Goal: Task Accomplishment & Management: Use online tool/utility

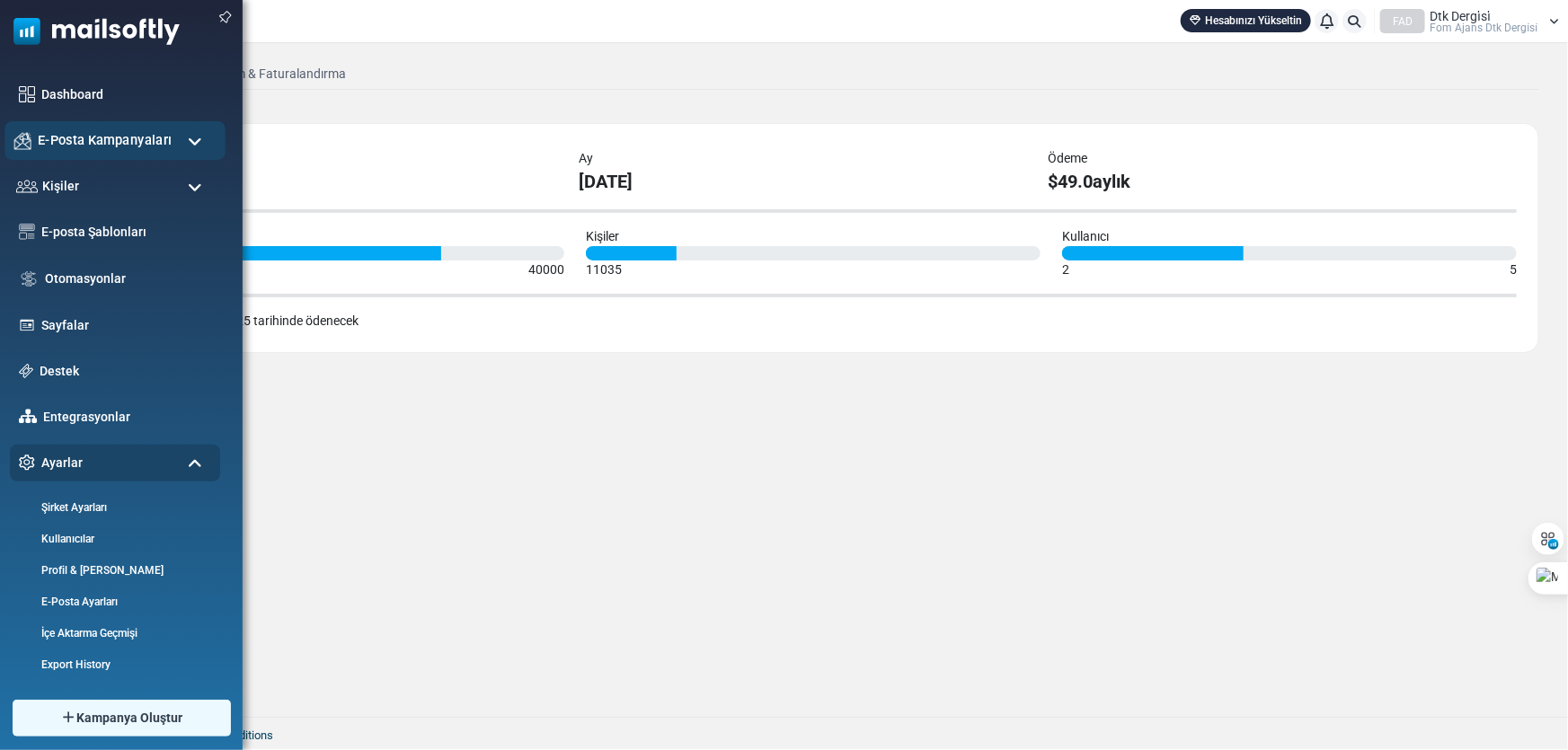
click at [63, 142] on span "E-Posta Kampanyaları" at bounding box center [105, 140] width 134 height 20
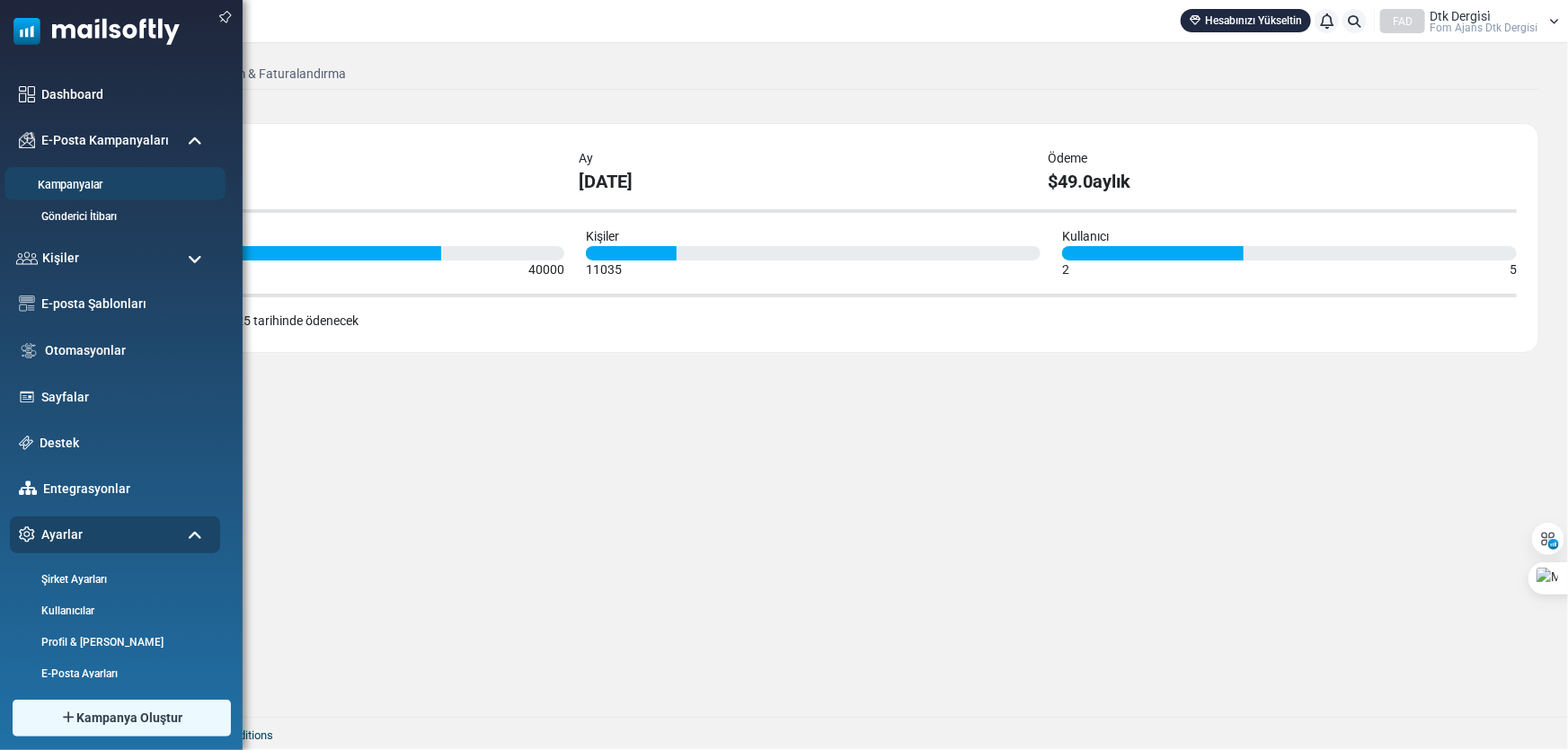
click at [99, 180] on link "Kampanyalar" at bounding box center [112, 185] width 216 height 17
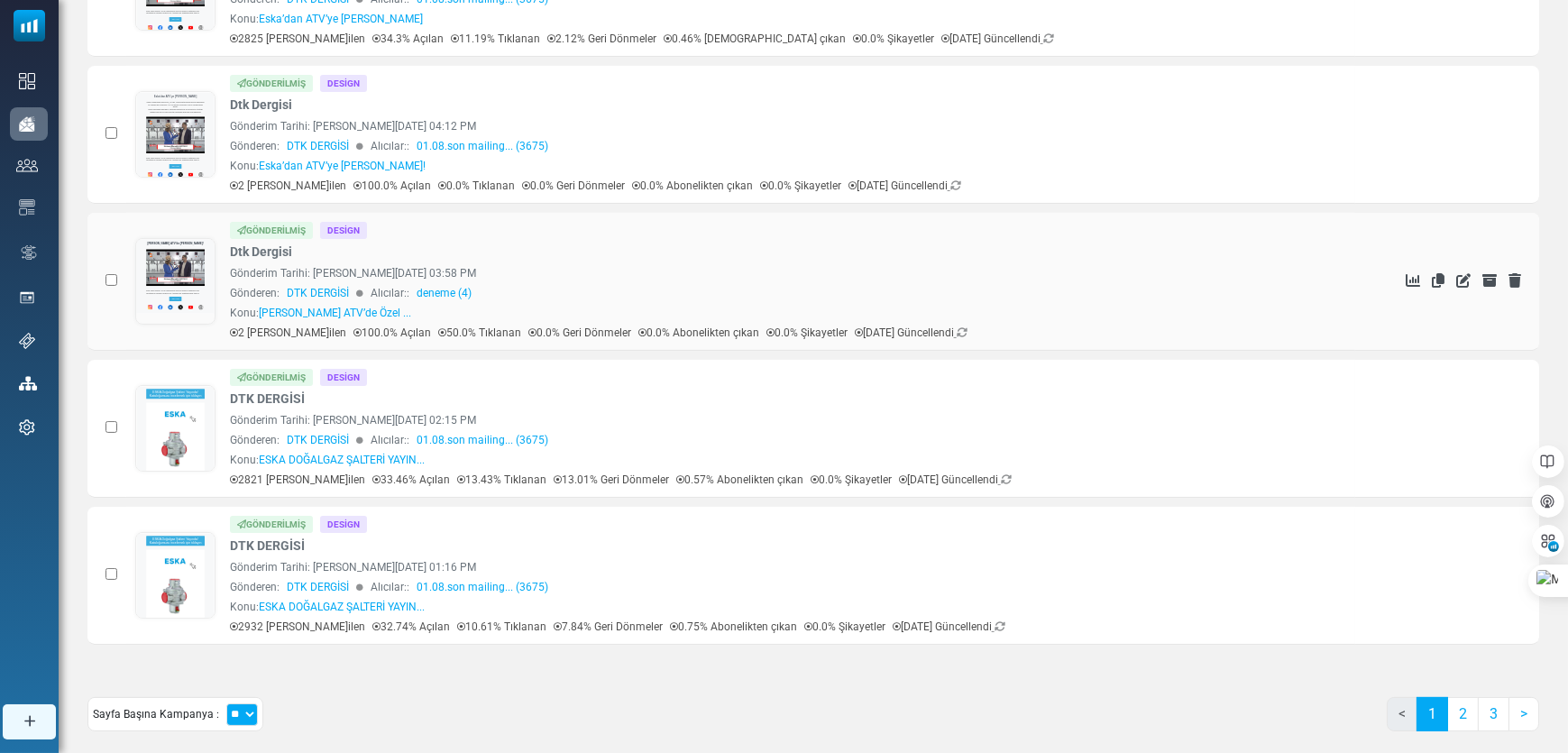
scroll to position [1064, 0]
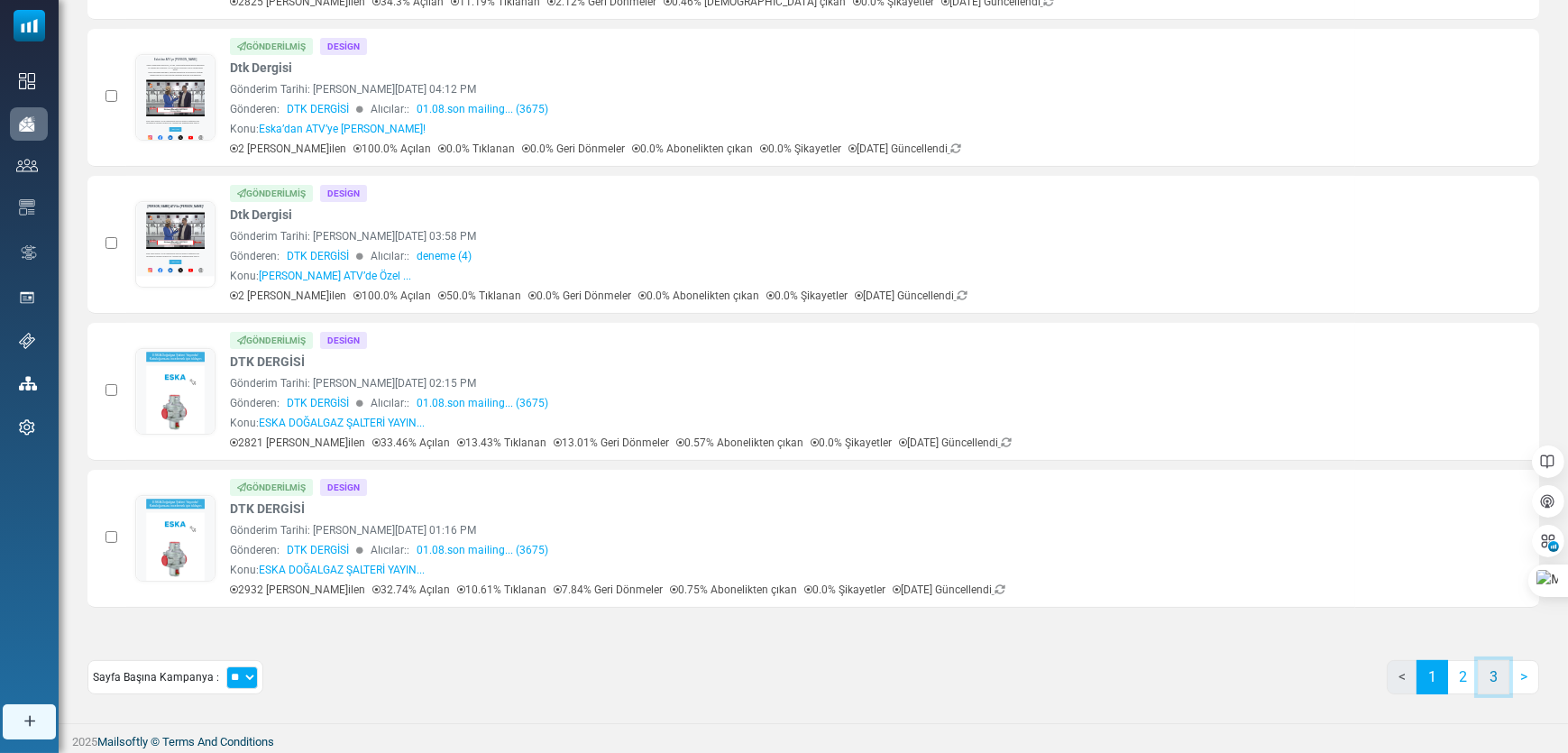
click at [1485, 676] on link "3" at bounding box center [1494, 677] width 31 height 34
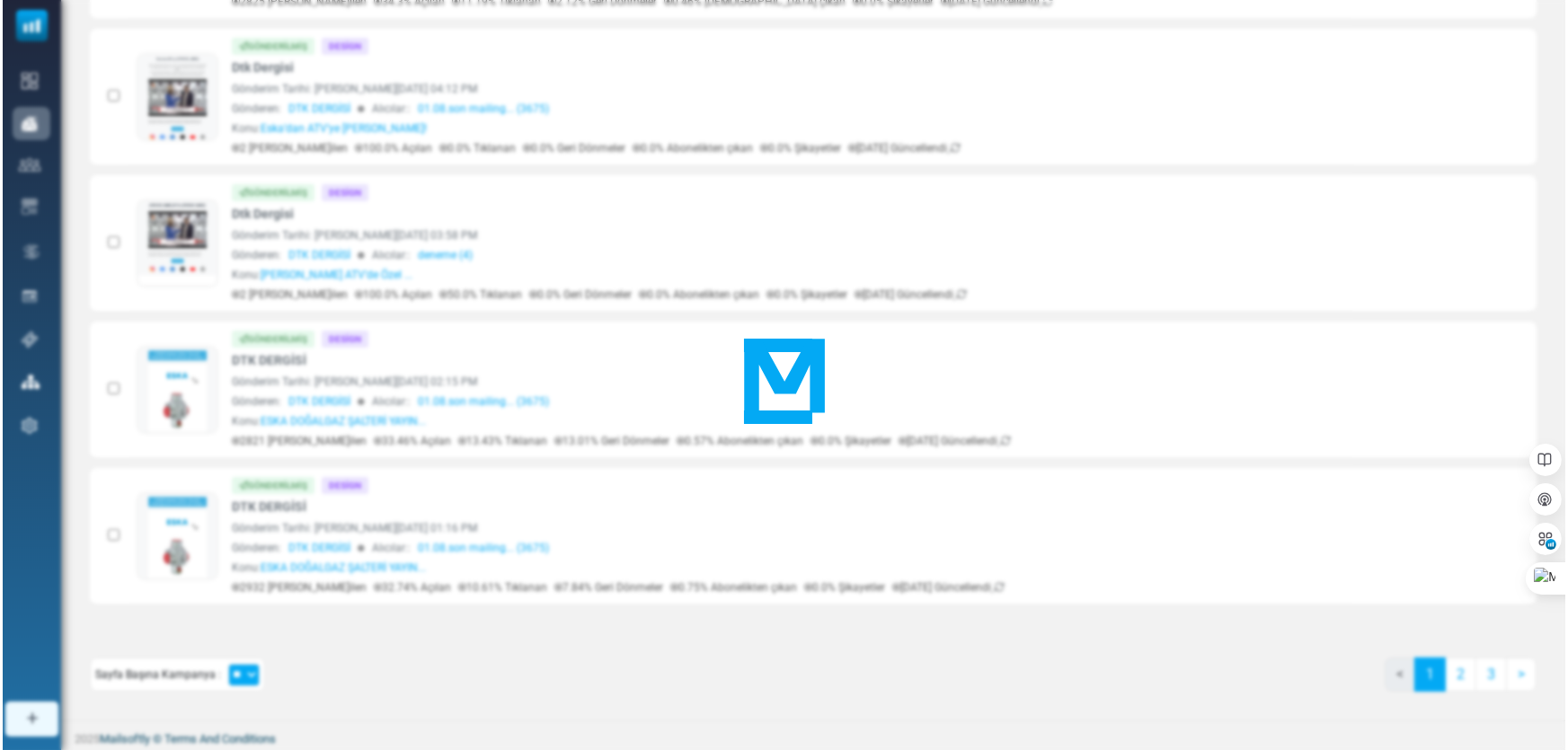
scroll to position [0, 0]
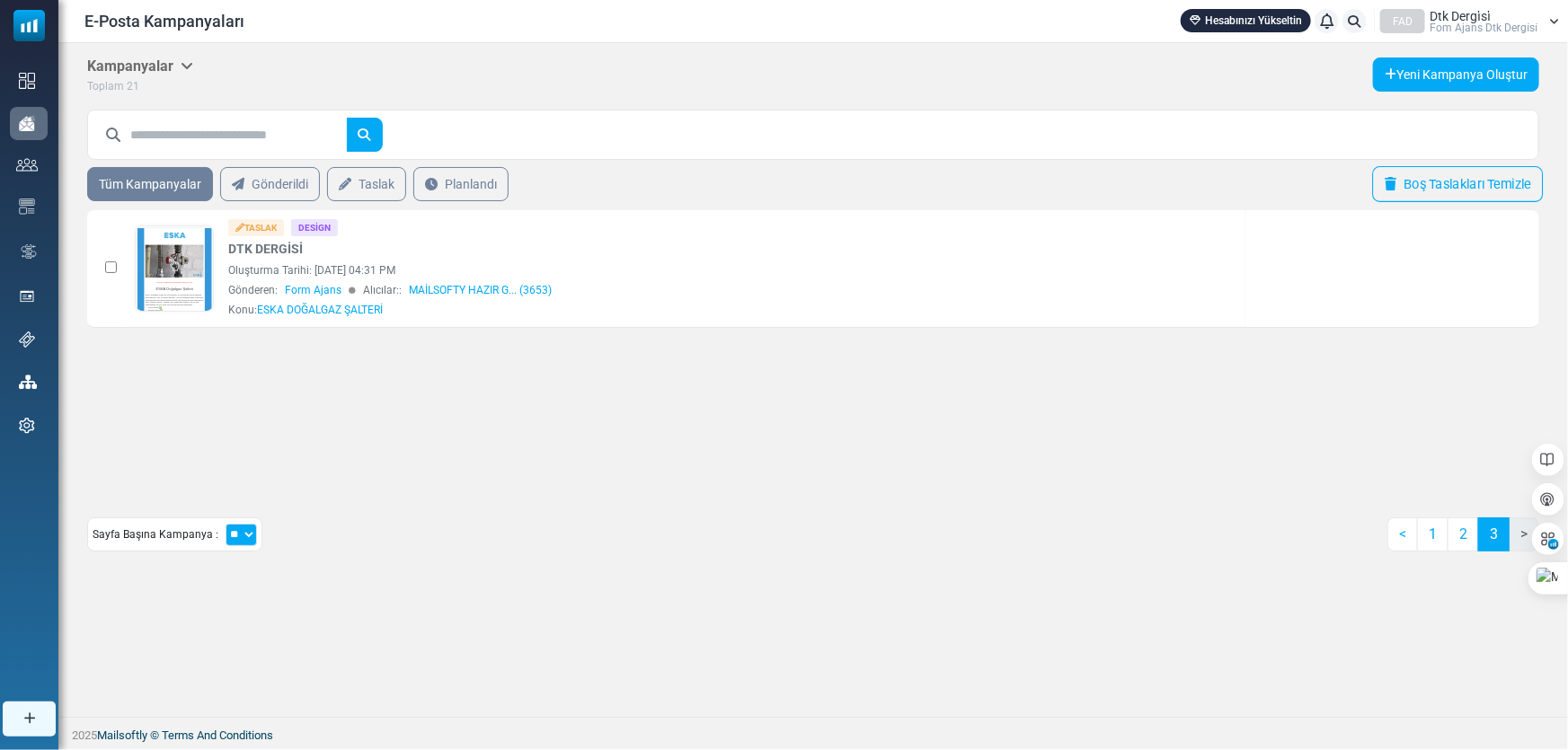
click at [1440, 175] on link "Boş Taslakları Temizle" at bounding box center [1458, 184] width 171 height 36
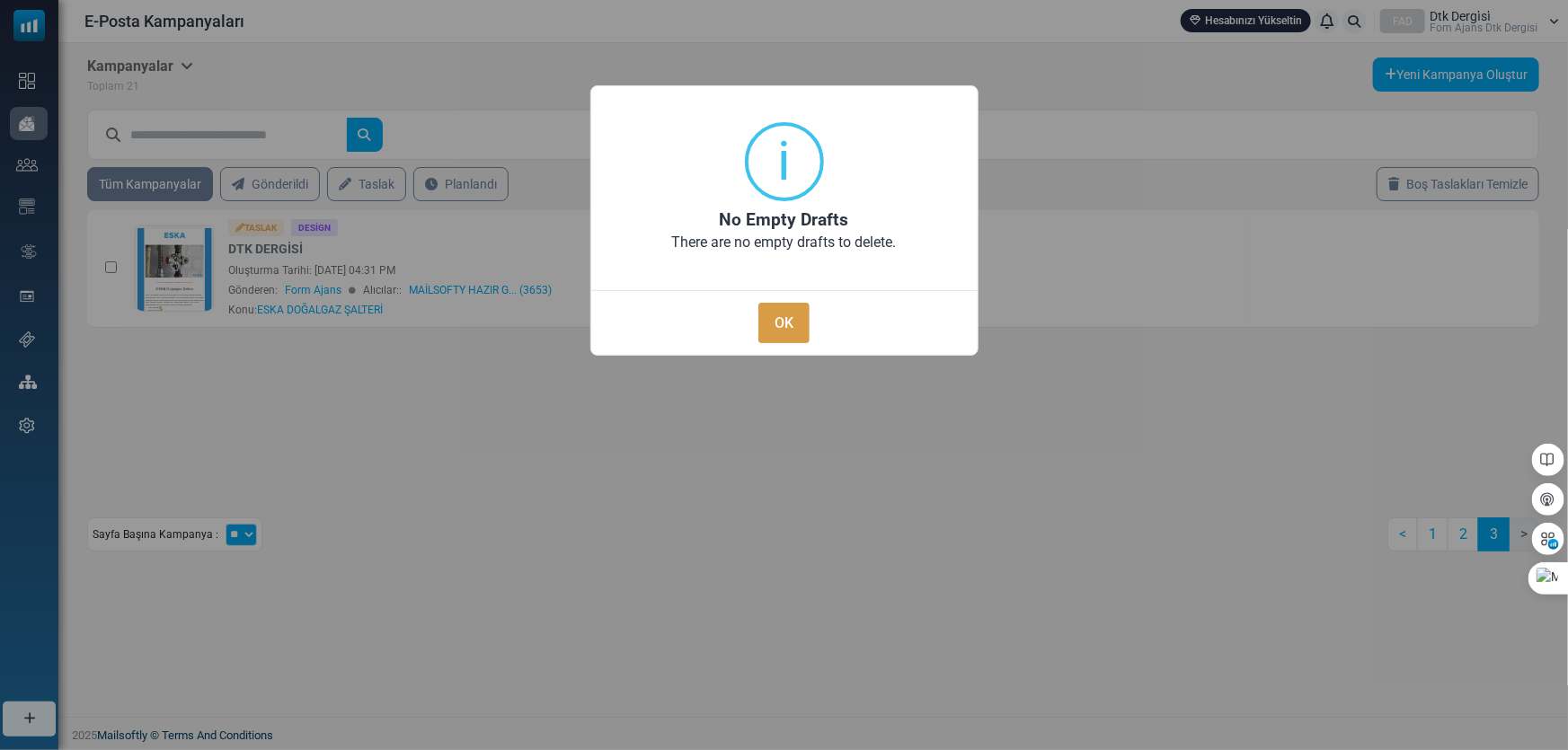
click at [791, 327] on button "OK" at bounding box center [784, 322] width 51 height 40
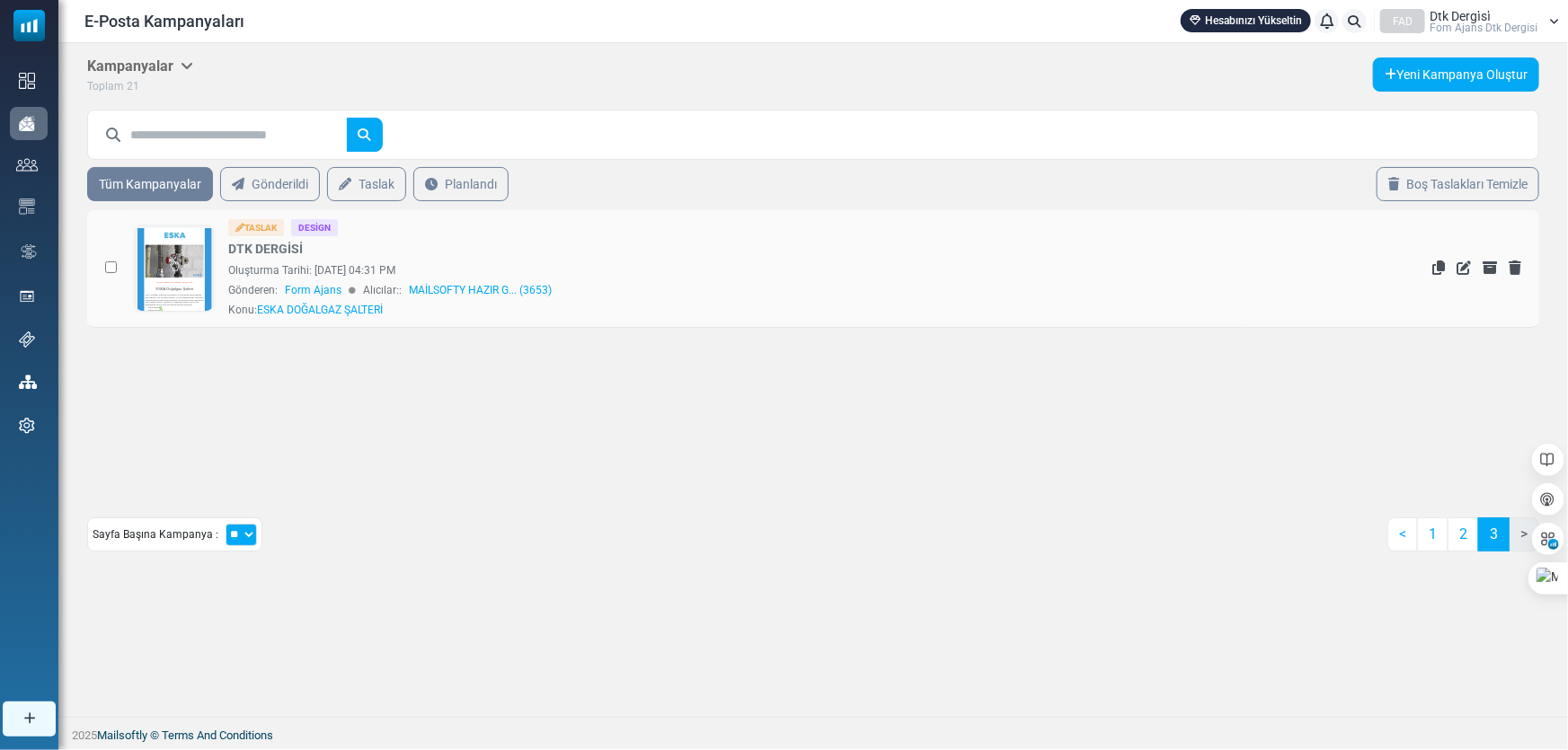
click at [1511, 271] on icon at bounding box center [1514, 268] width 13 height 15
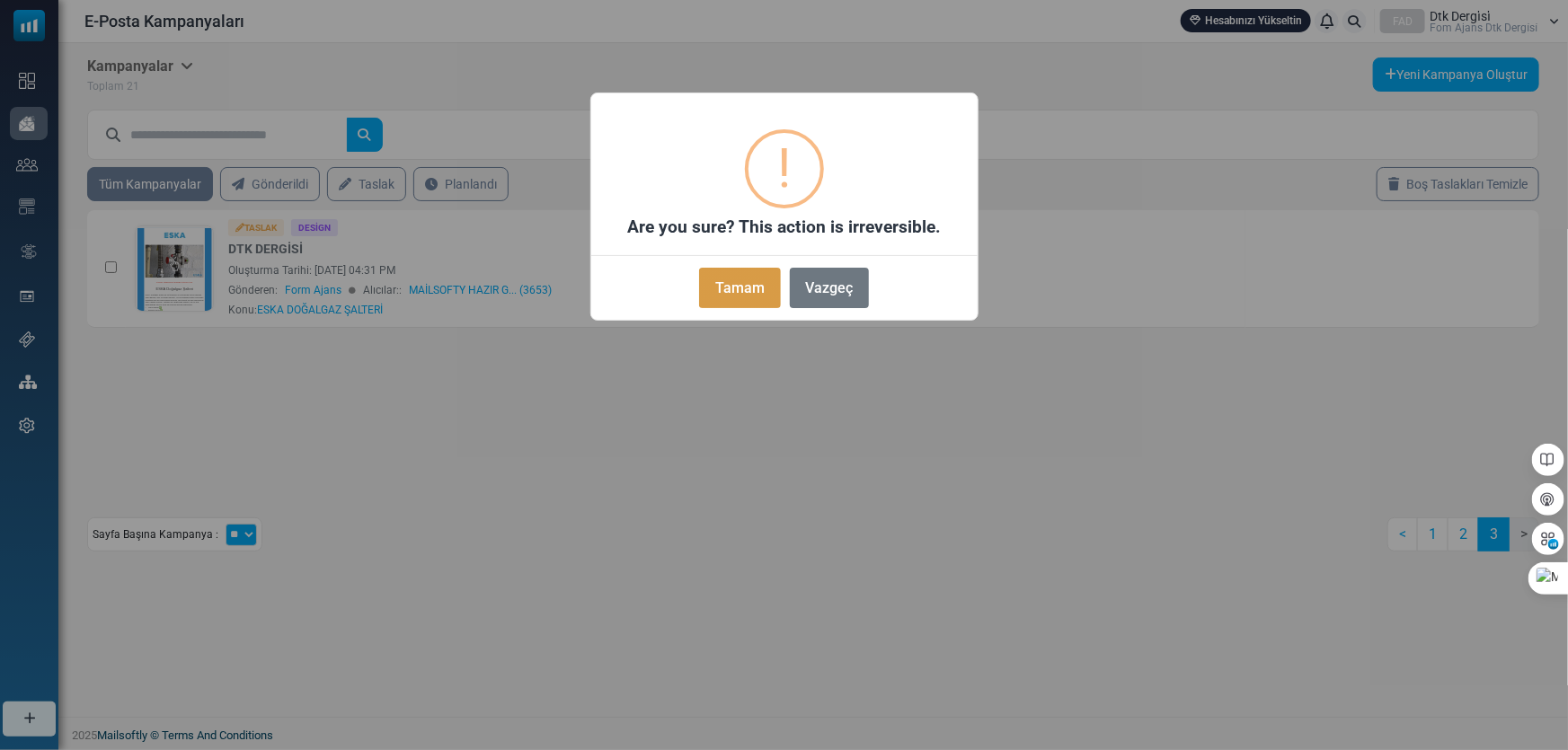
click at [758, 278] on button "Tamam" at bounding box center [740, 287] width 81 height 40
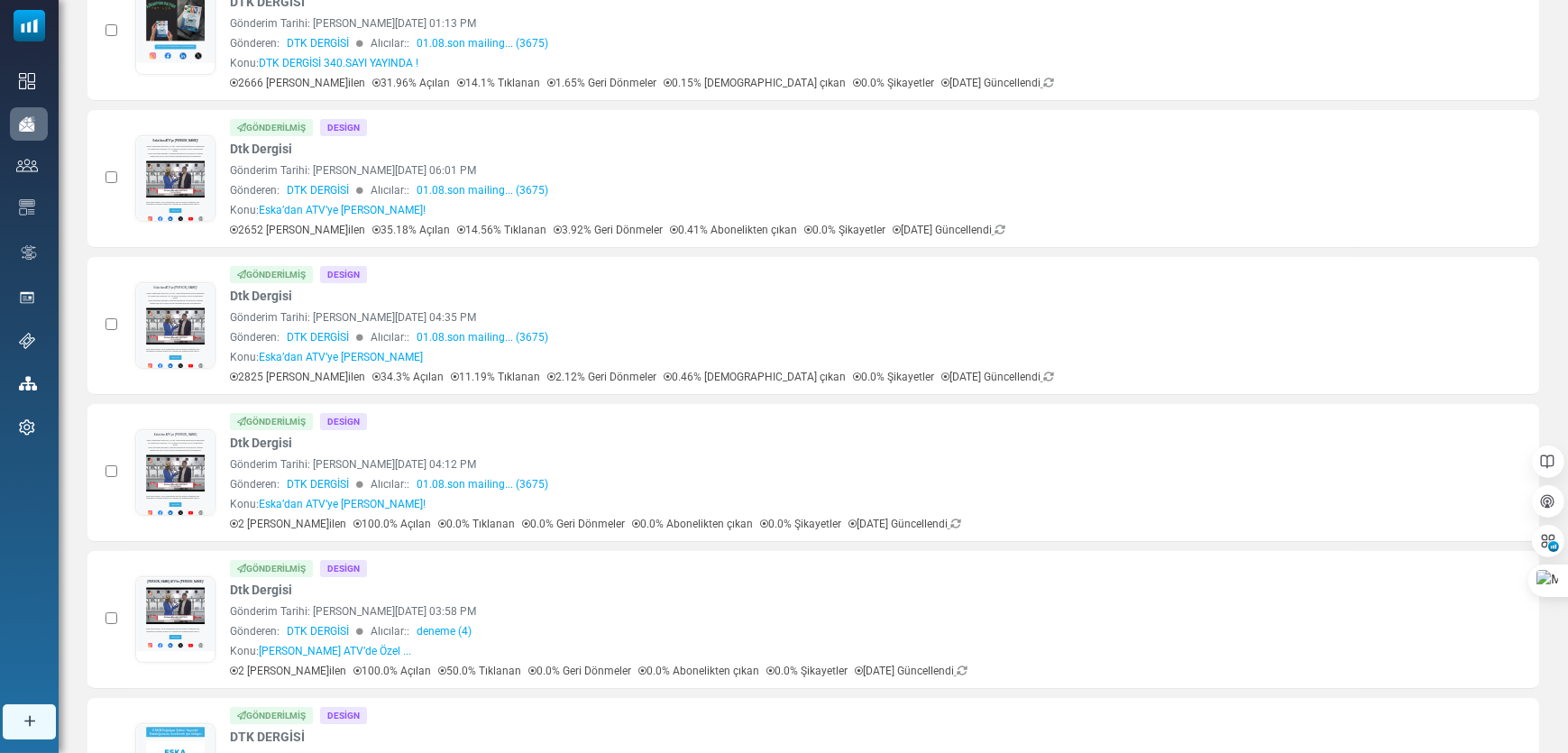
scroll to position [1064, 0]
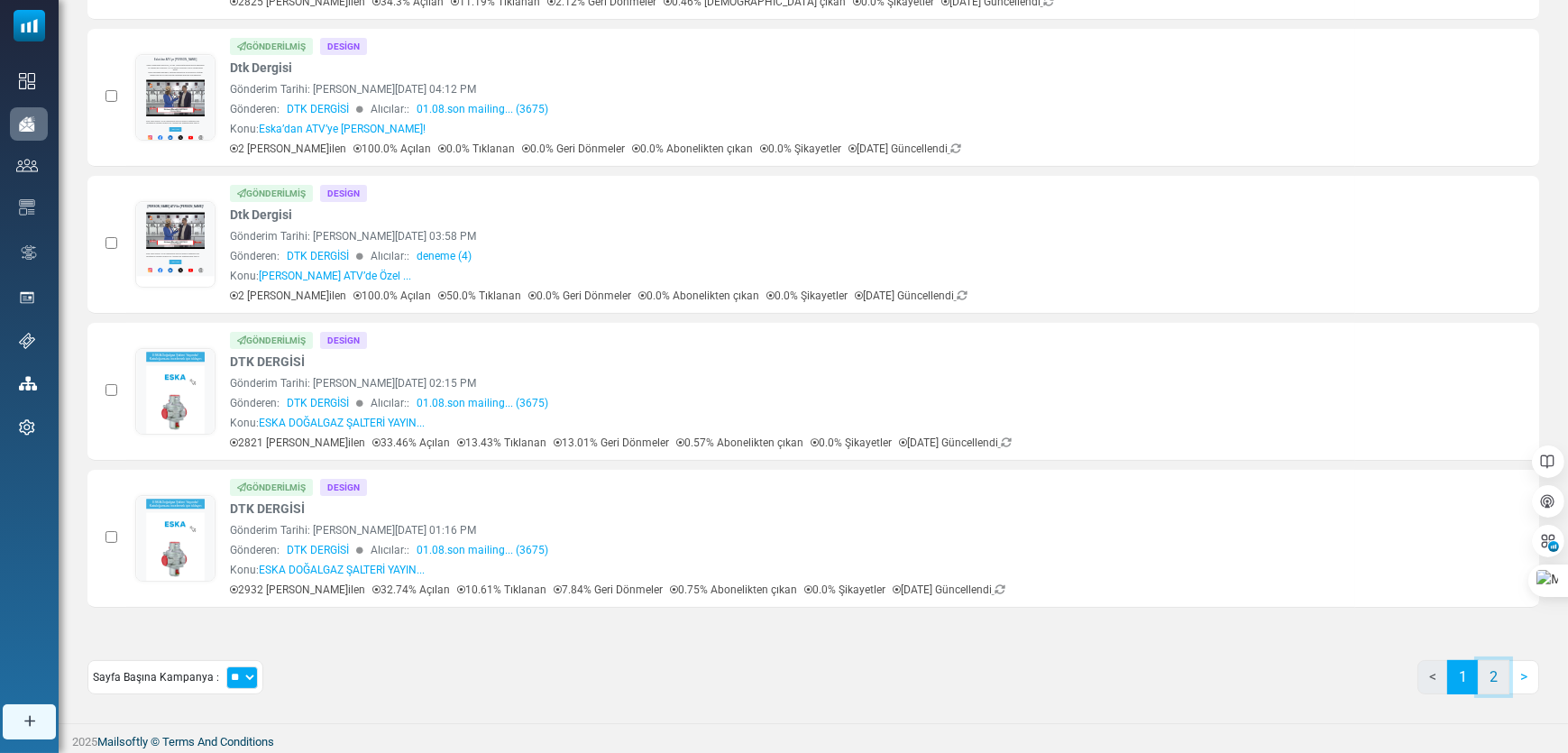
click at [1490, 675] on link "2" at bounding box center [1494, 677] width 31 height 34
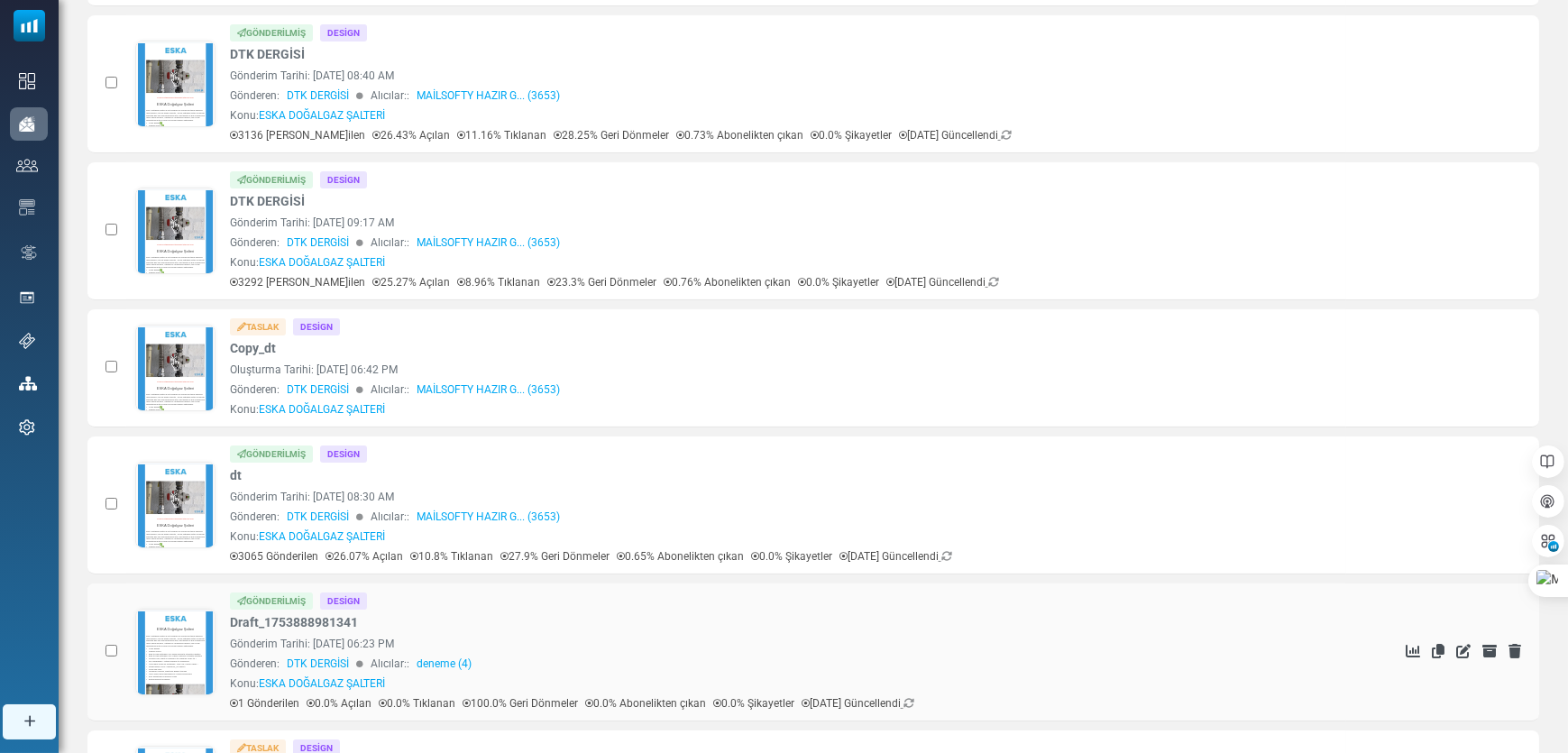
scroll to position [778, 0]
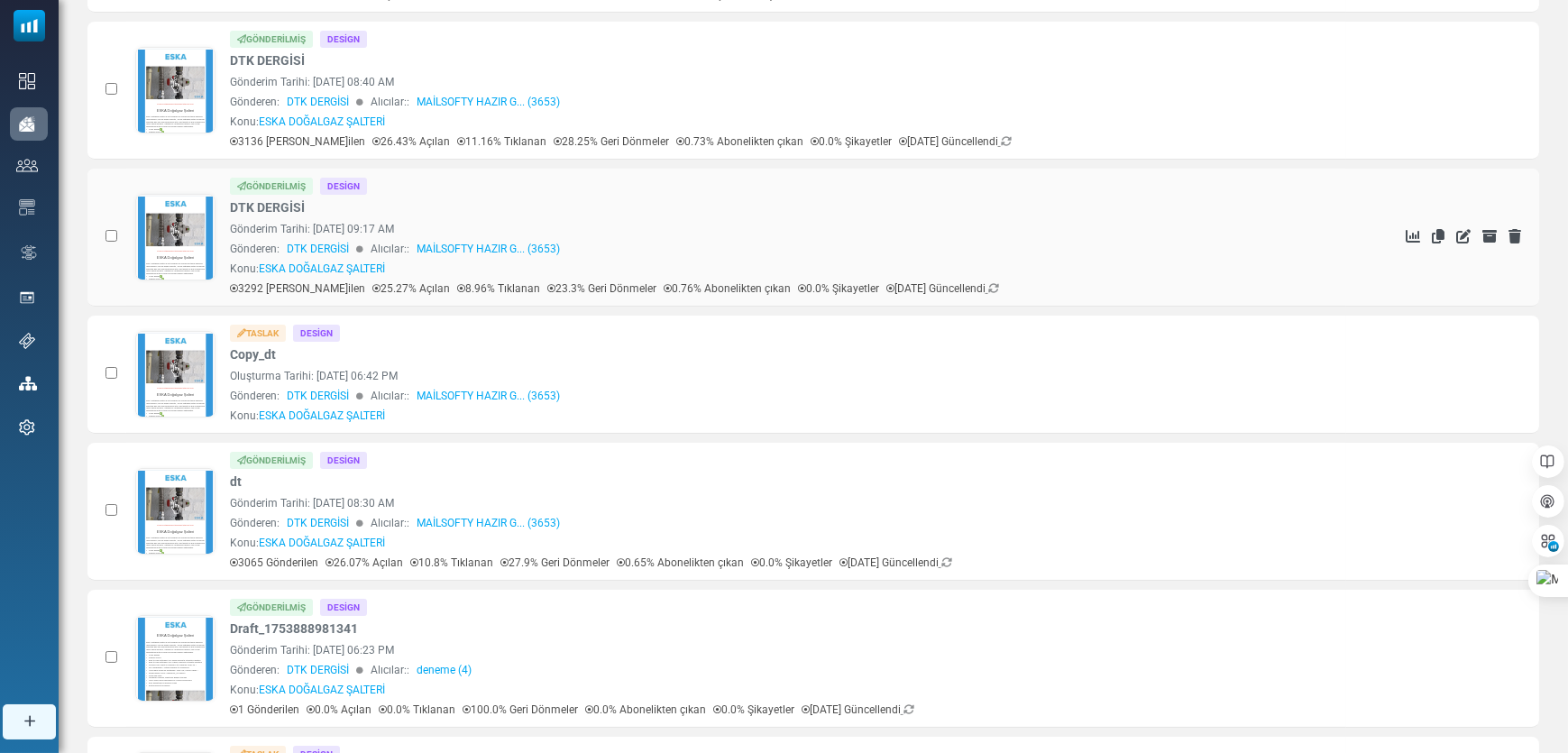
click at [277, 204] on link "DTK DERGİSİ" at bounding box center [268, 207] width 74 height 19
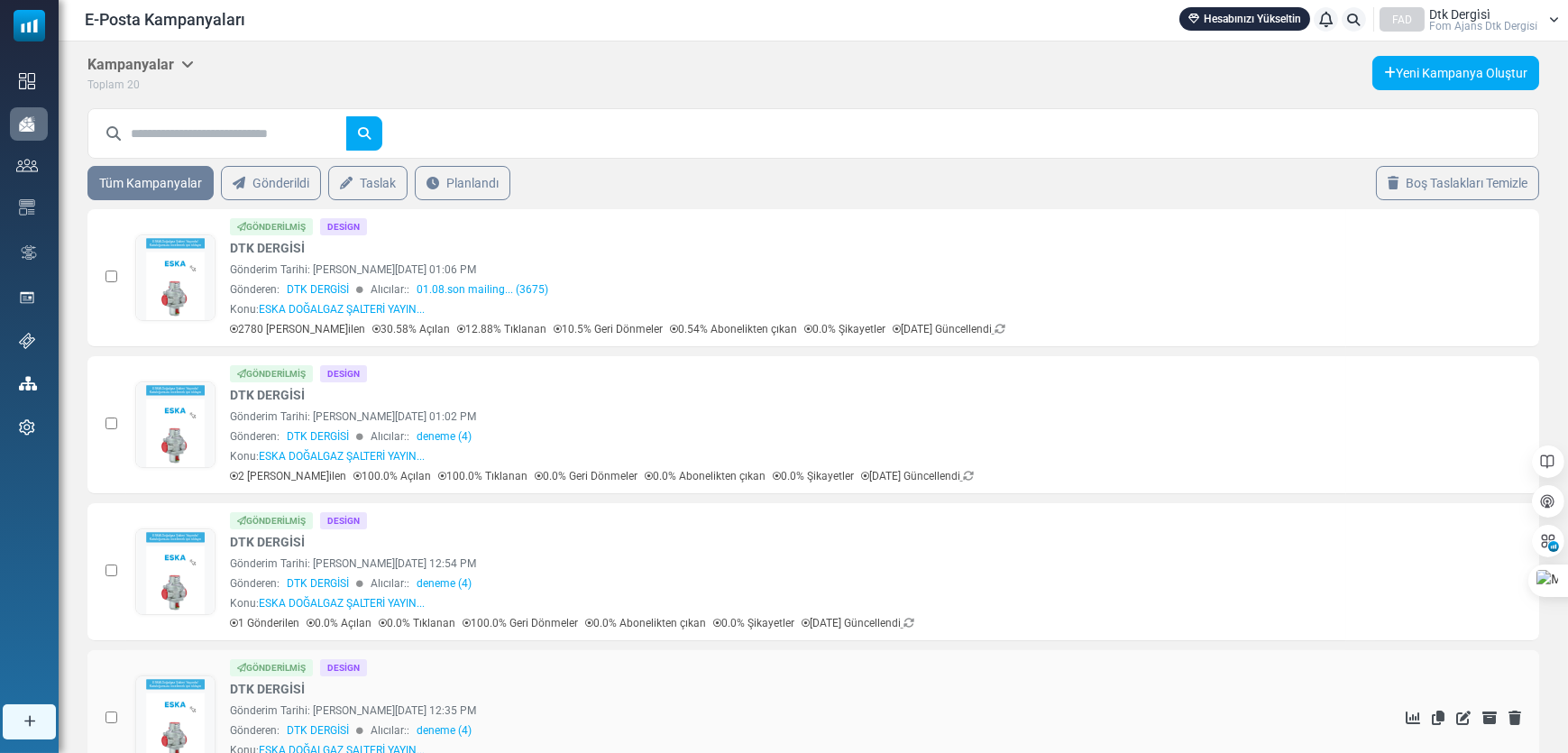
scroll to position [0, 0]
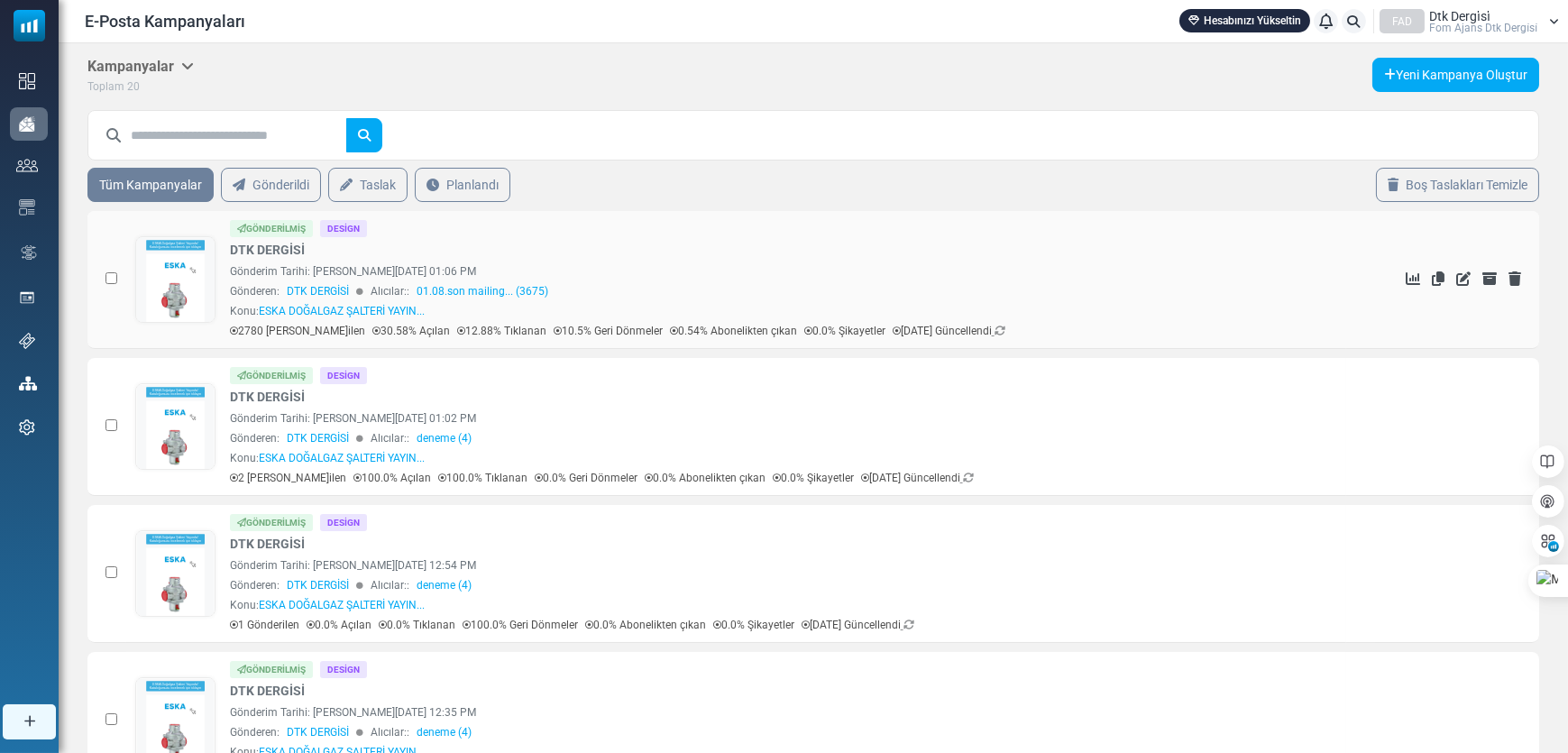
click at [267, 247] on link "DTK DERGİSİ" at bounding box center [268, 250] width 74 height 19
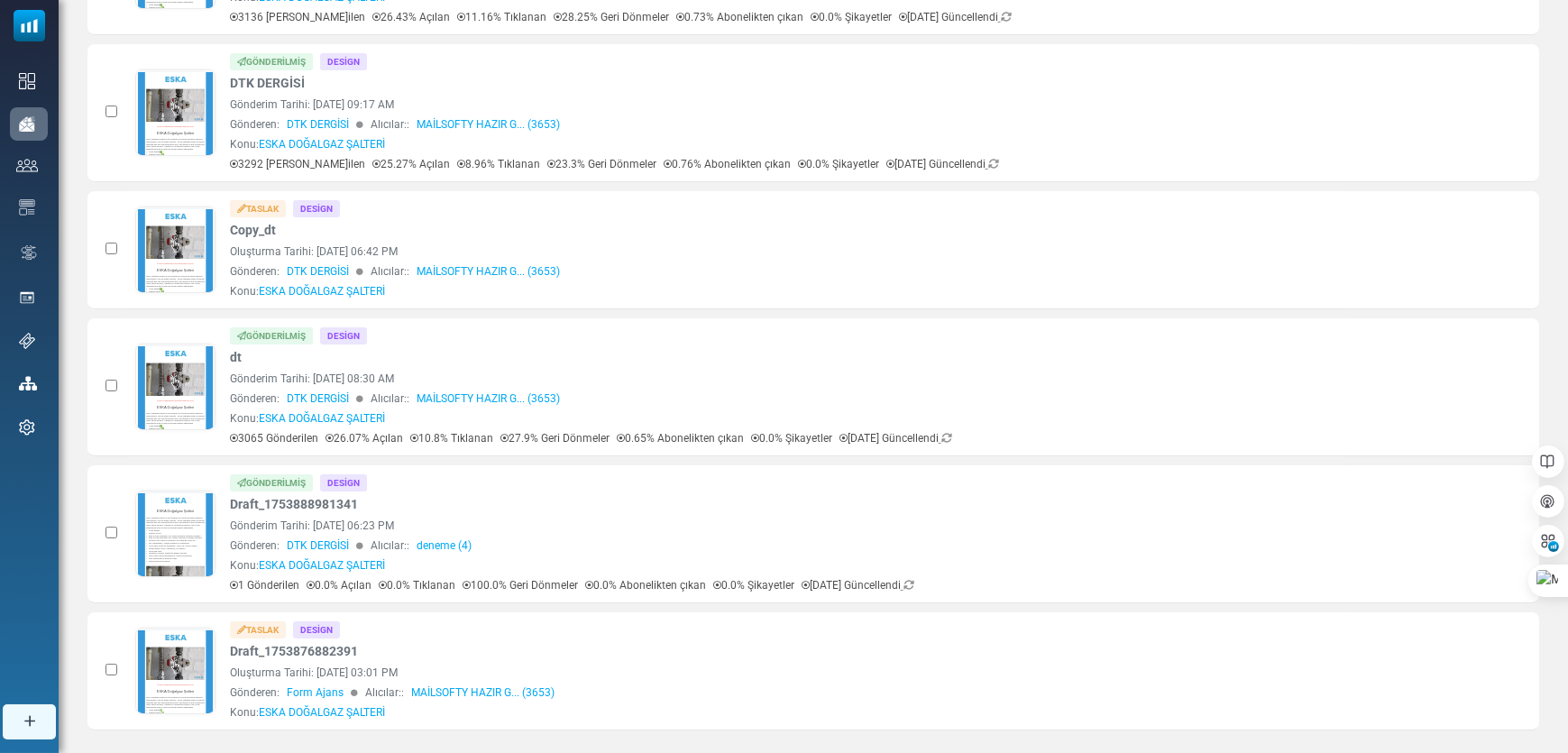
scroll to position [1024, 0]
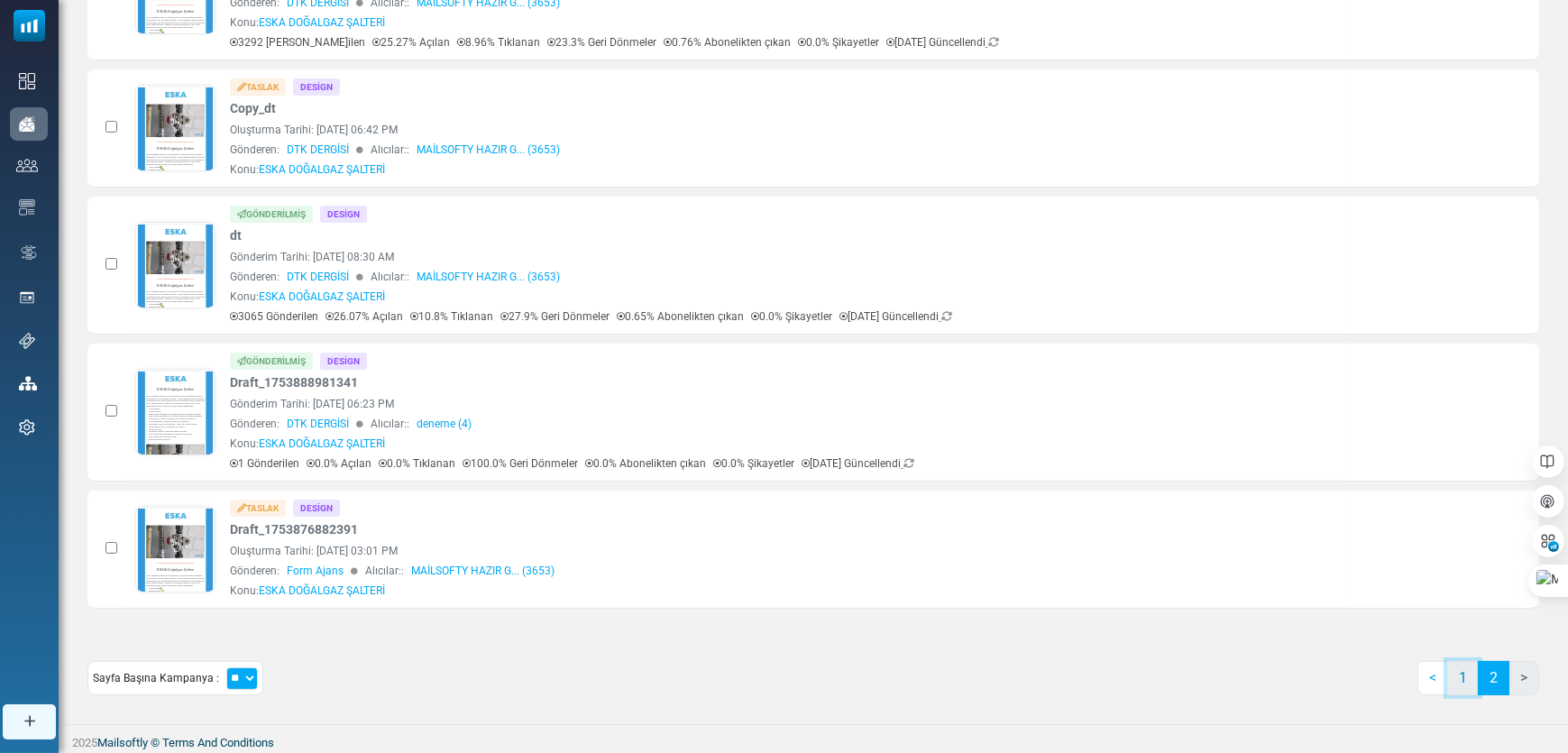
click at [1470, 669] on link "1" at bounding box center [1462, 678] width 31 height 34
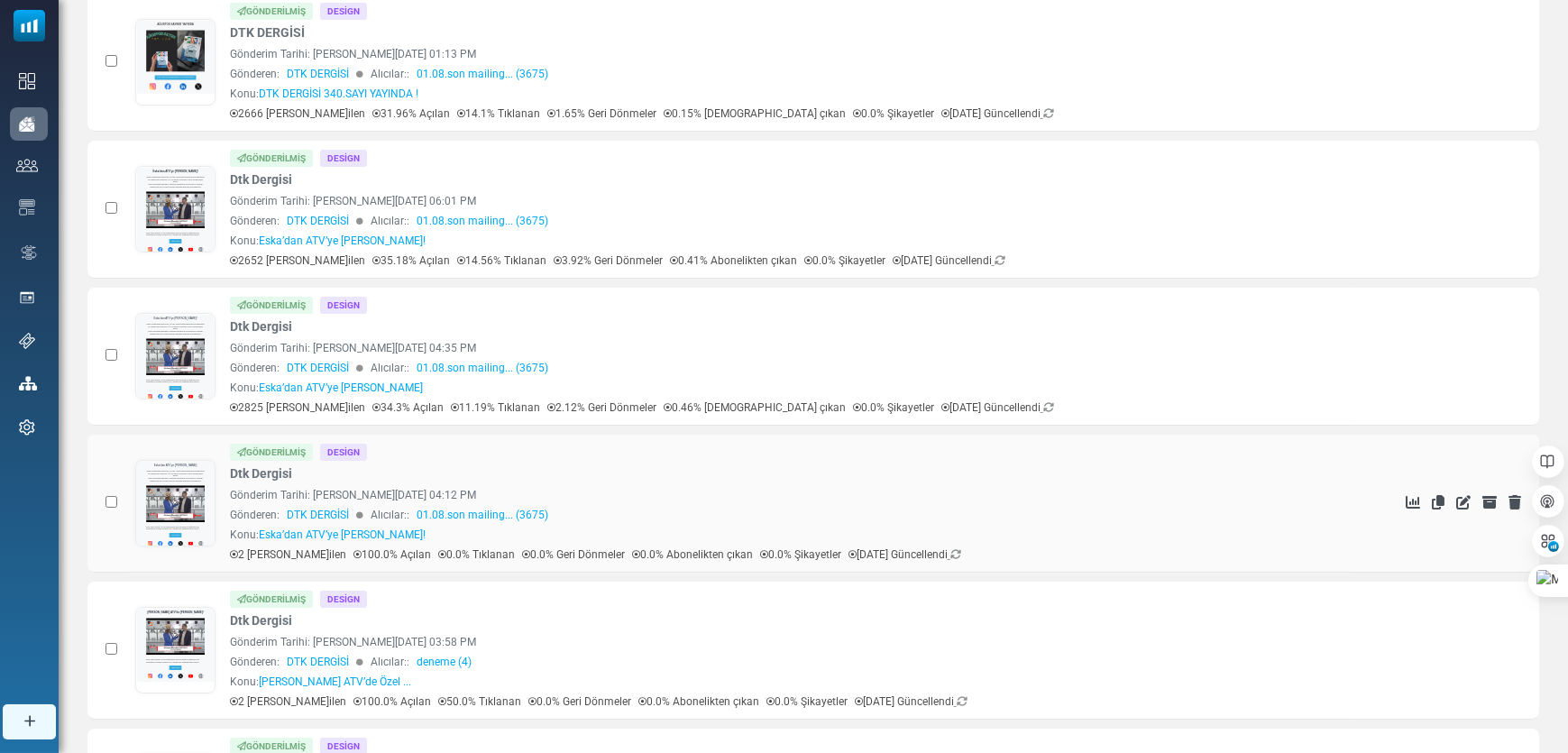
scroll to position [654, 0]
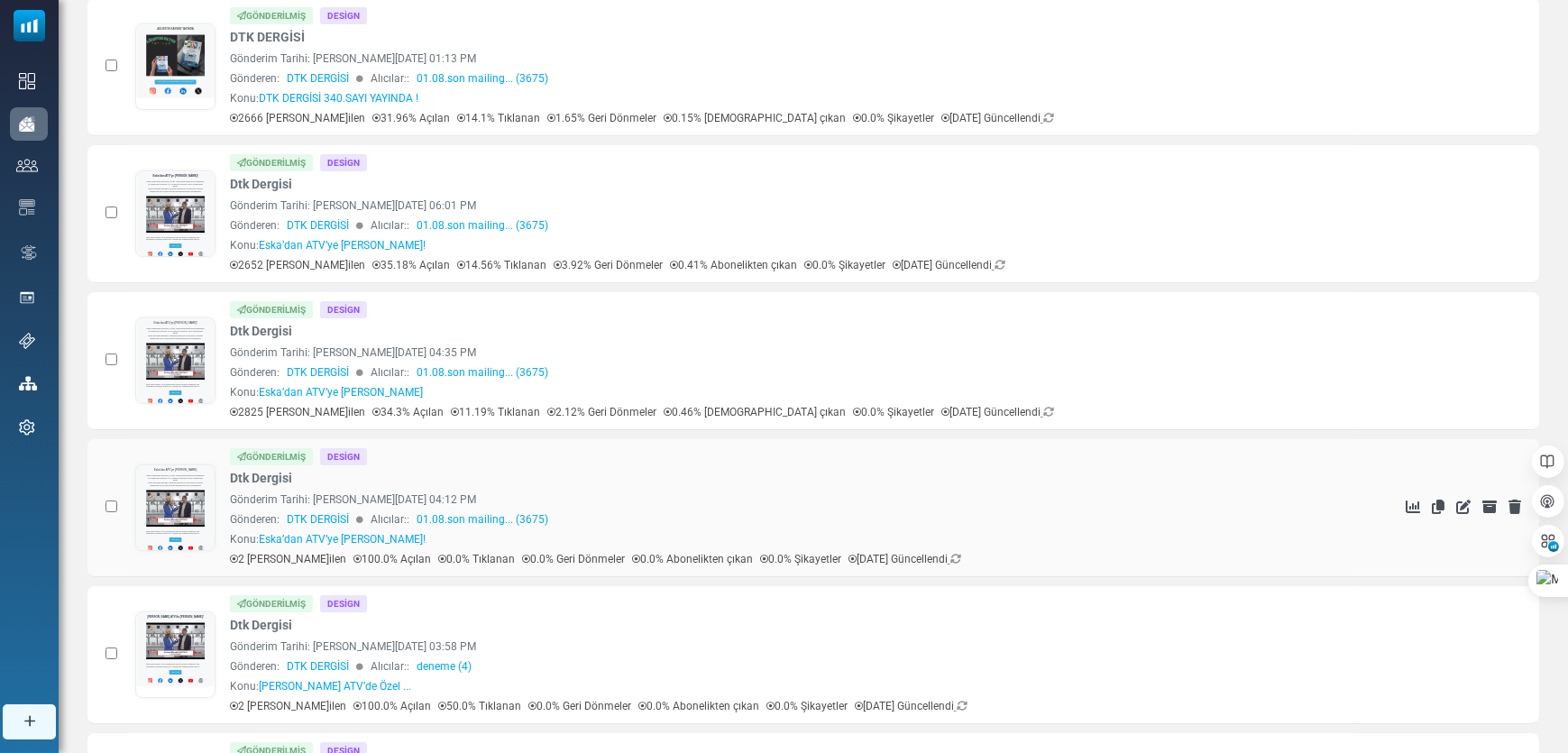
click at [273, 475] on link "Dtk Dergisi" at bounding box center [261, 477] width 62 height 19
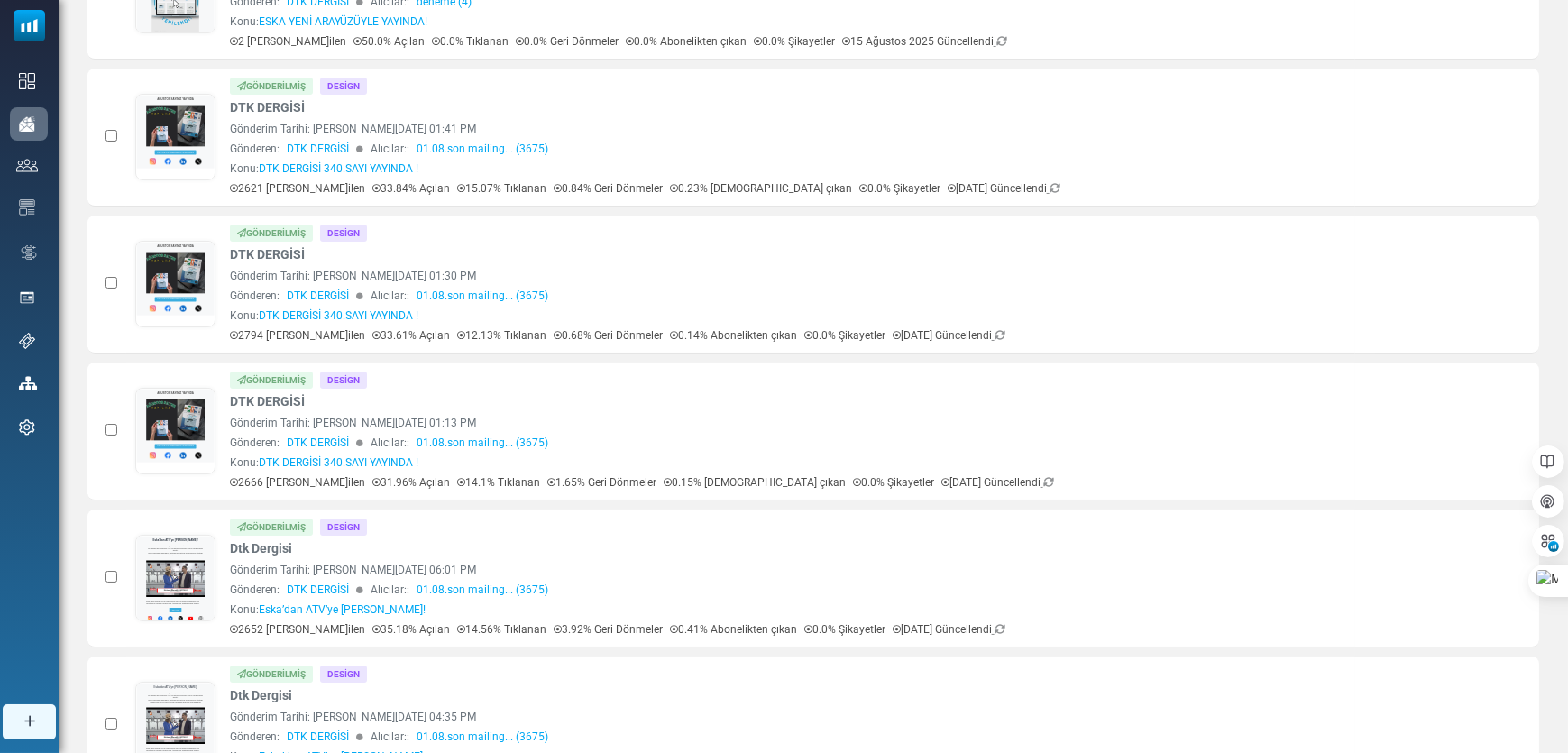
scroll to position [243, 0]
